Goal: Browse casually

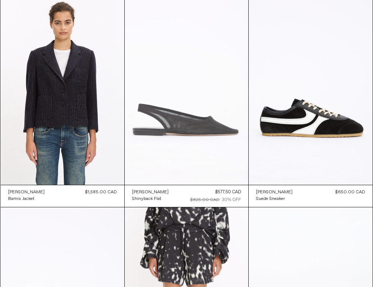
scroll to position [449, 0]
